Goal: Navigation & Orientation: Find specific page/section

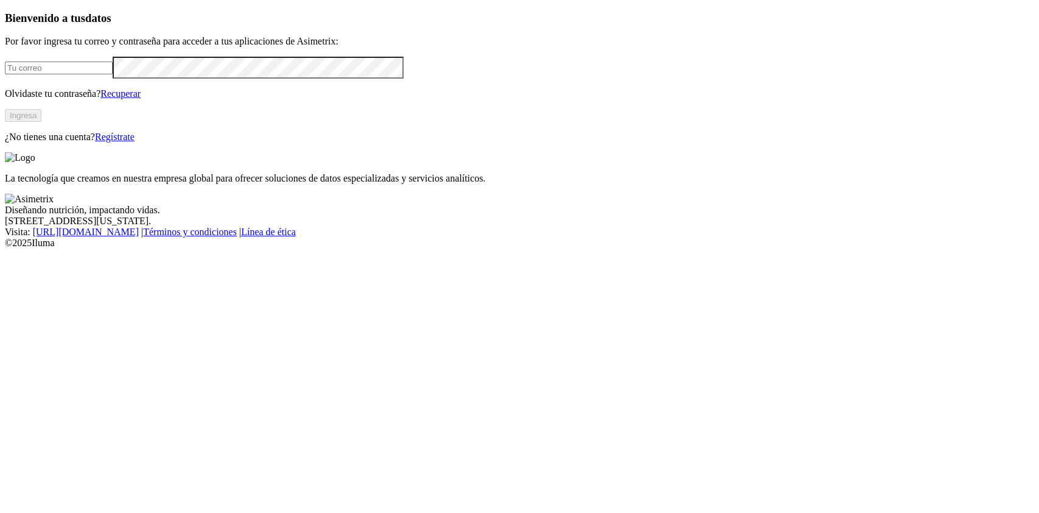
type input "[PERSON_NAME][EMAIL_ADDRESS][PERSON_NAME][DOMAIN_NAME]"
click at [41, 122] on button "Ingresa" at bounding box center [23, 115] width 37 height 13
